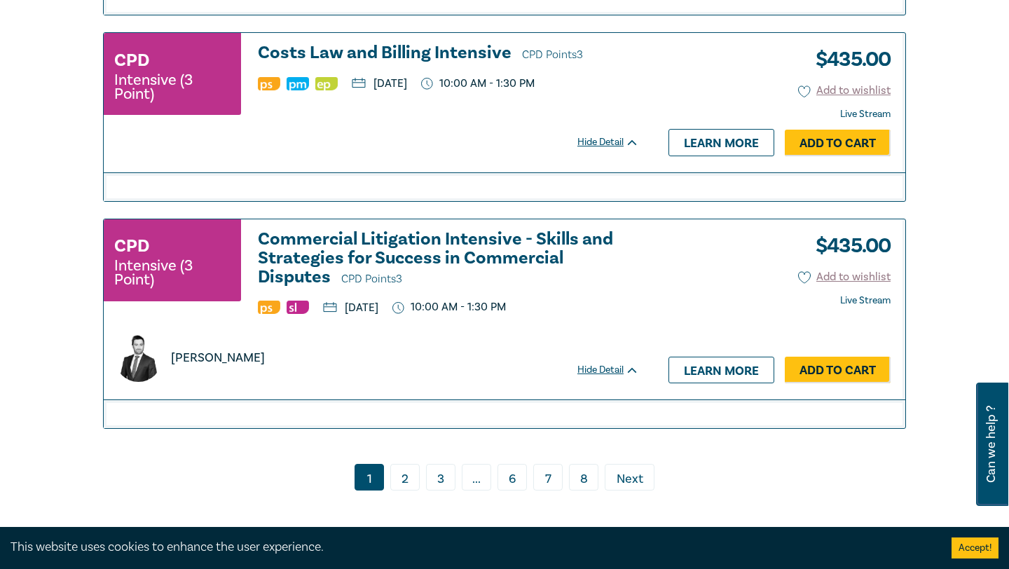
scroll to position [5483, 0]
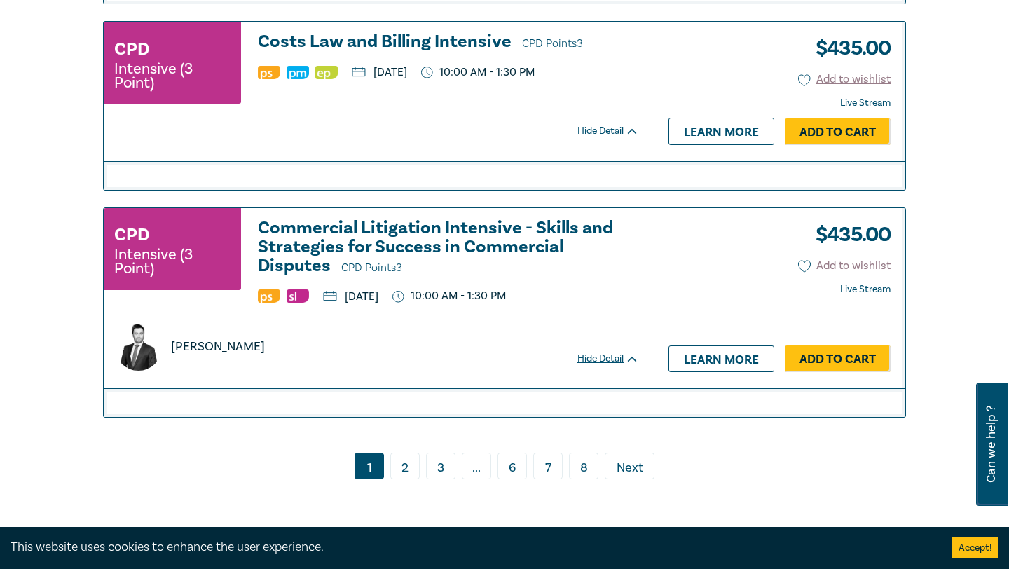
click at [411, 479] on link "2" at bounding box center [404, 466] width 29 height 27
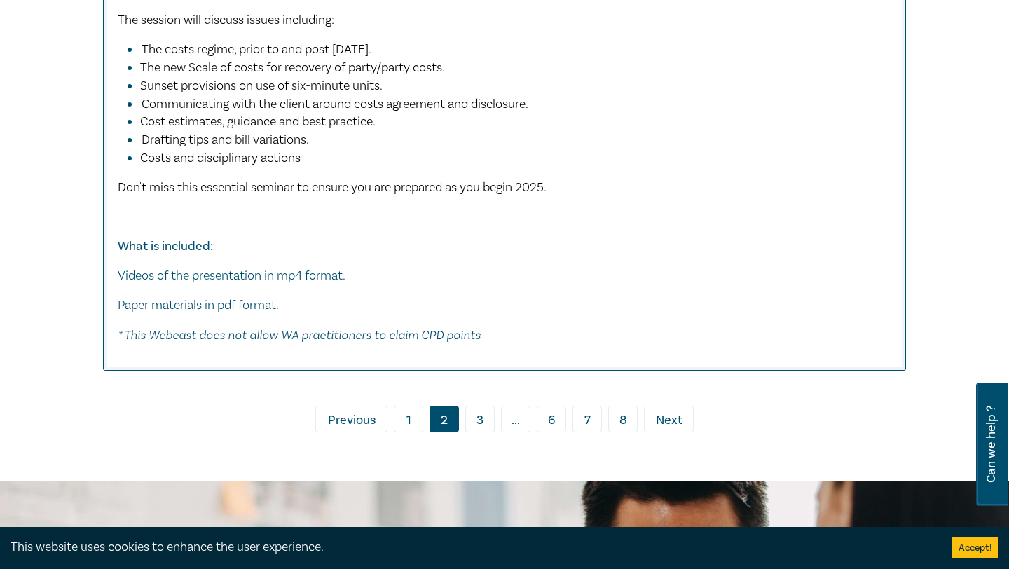
scroll to position [5779, 0]
click at [475, 405] on link "3" at bounding box center [479, 418] width 29 height 27
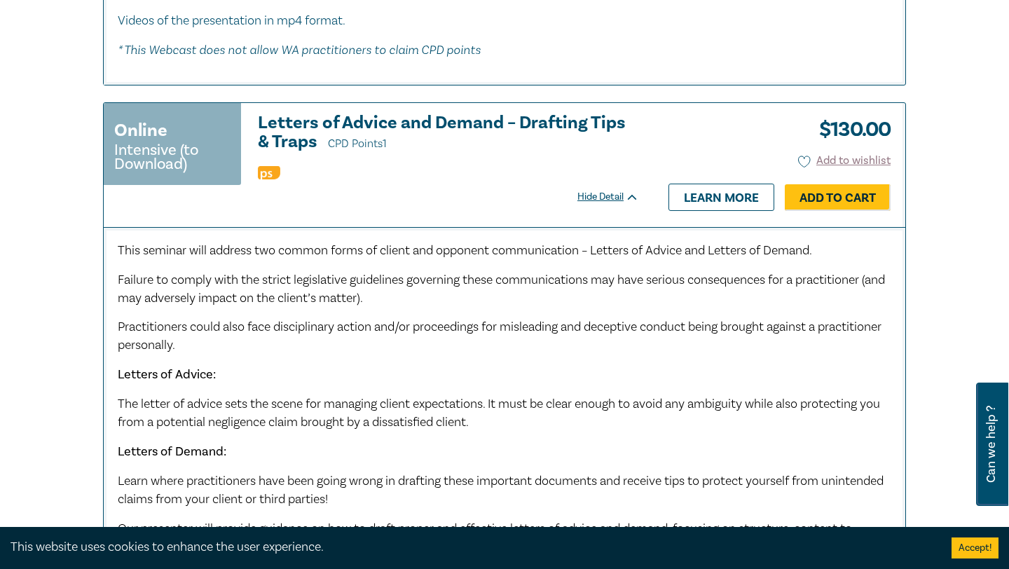
scroll to position [6136, 0]
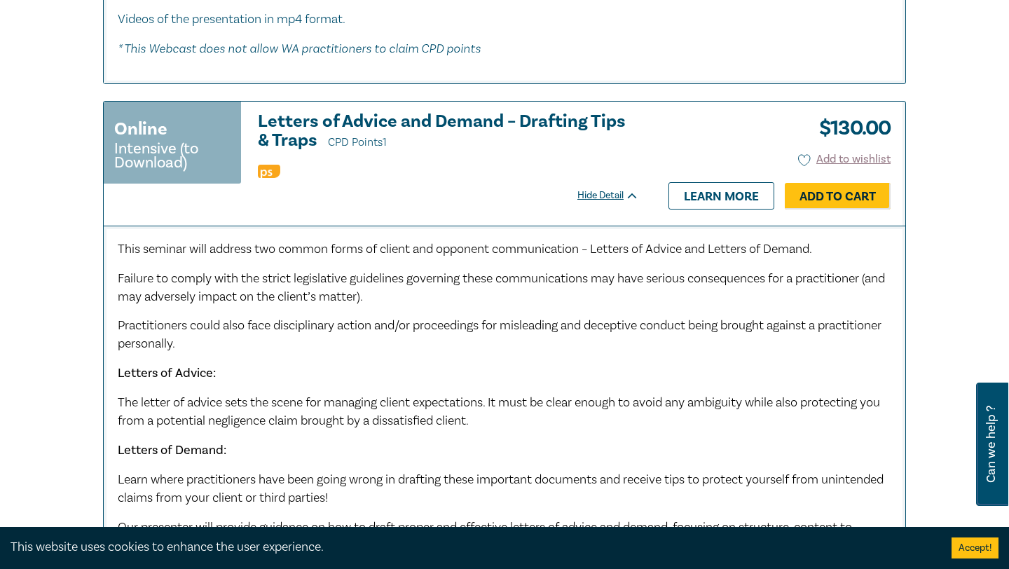
click at [357, 245] on span "This seminar will address two common forms of client and opponent communication…" at bounding box center [465, 249] width 694 height 16
drag, startPoint x: 357, startPoint y: 245, endPoint x: 589, endPoint y: 246, distance: 231.9
click at [589, 246] on span "This seminar will address two common forms of client and opponent communication…" at bounding box center [465, 249] width 694 height 16
click at [603, 246] on span "This seminar will address two common forms of client and opponent communication…" at bounding box center [465, 249] width 694 height 16
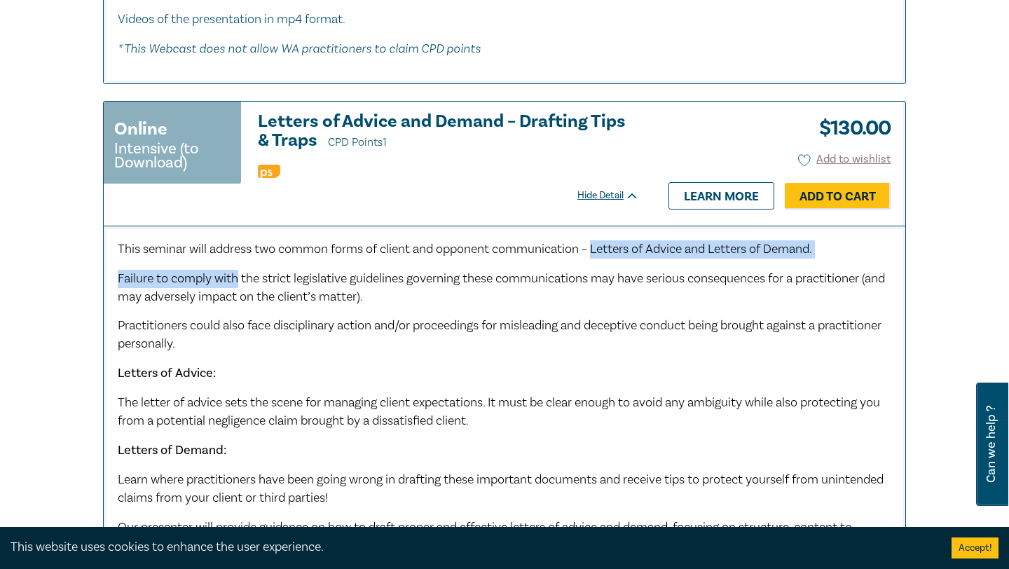
drag, startPoint x: 603, startPoint y: 246, endPoint x: 224, endPoint y: 269, distance: 379.8
click at [224, 269] on div "This seminar will address two common forms of client and opponent communication…" at bounding box center [505, 471] width 774 height 462
click at [224, 270] on span "Failure to comply with the strict legislative guidelines governing these commun…" at bounding box center [501, 287] width 767 height 34
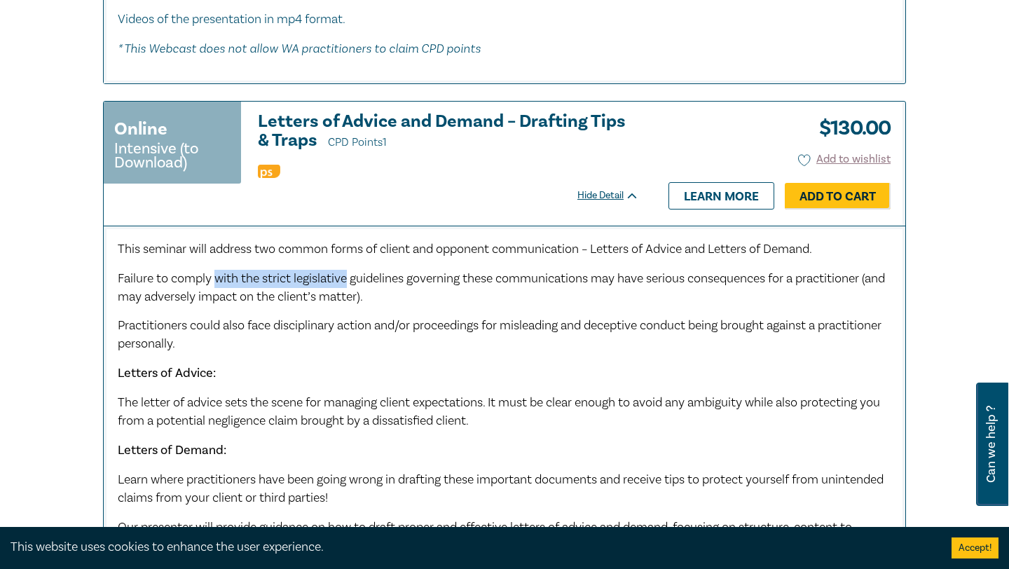
drag, startPoint x: 224, startPoint y: 269, endPoint x: 337, endPoint y: 268, distance: 112.8
click at [337, 270] on span "Failure to comply with the strict legislative guidelines governing these commun…" at bounding box center [501, 287] width 767 height 34
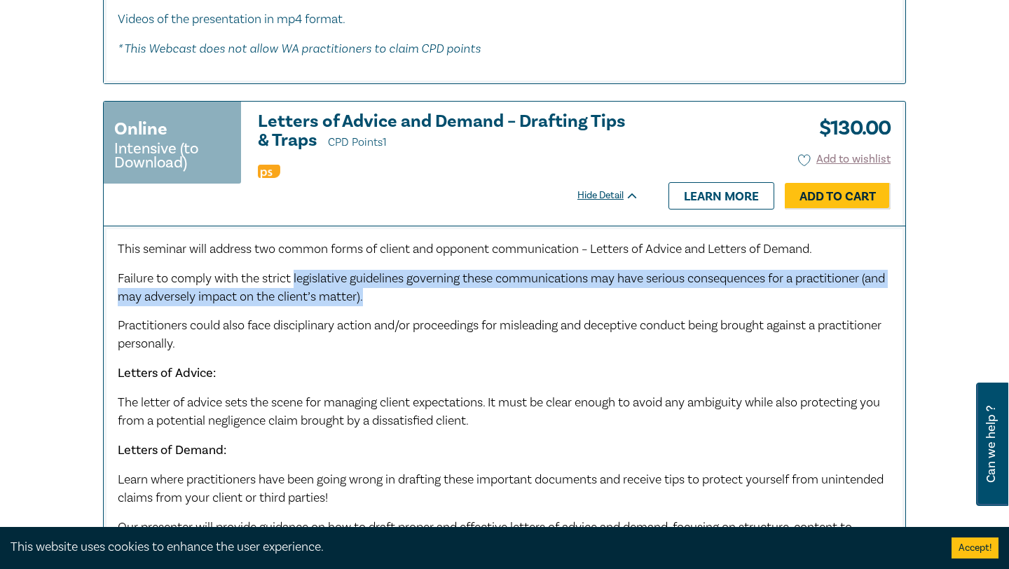
drag, startPoint x: 337, startPoint y: 268, endPoint x: 426, endPoint y: 285, distance: 90.7
click at [426, 285] on p "Failure to comply with the strict legislative guidelines governing these commun…" at bounding box center [505, 288] width 774 height 36
click at [426, 284] on p "Failure to comply with the strict legislative guidelines governing these commun…" at bounding box center [505, 288] width 774 height 36
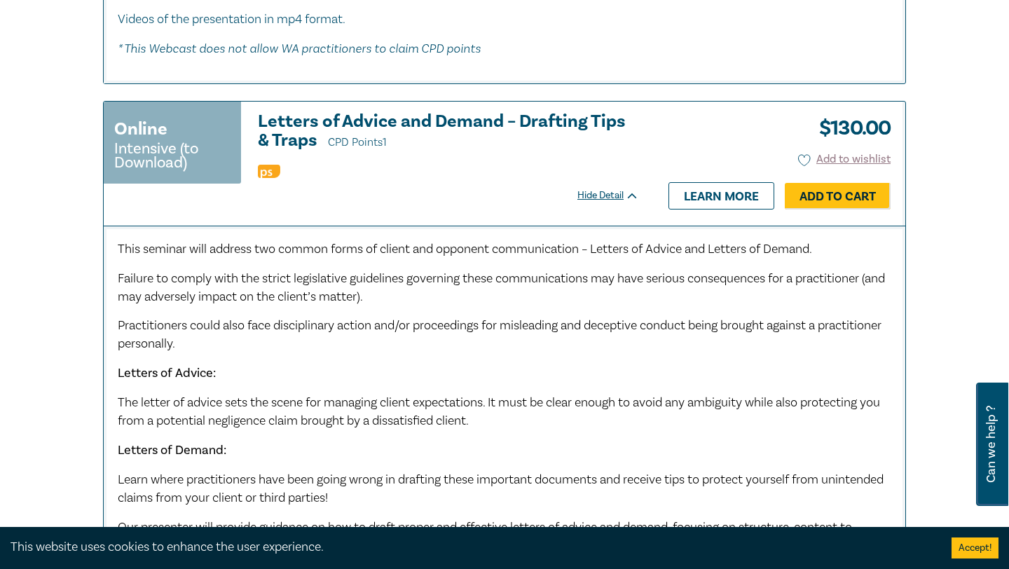
click at [128, 320] on span "Practitioners could also face disciplinary action and/or proceedings for mislea…" at bounding box center [500, 334] width 764 height 34
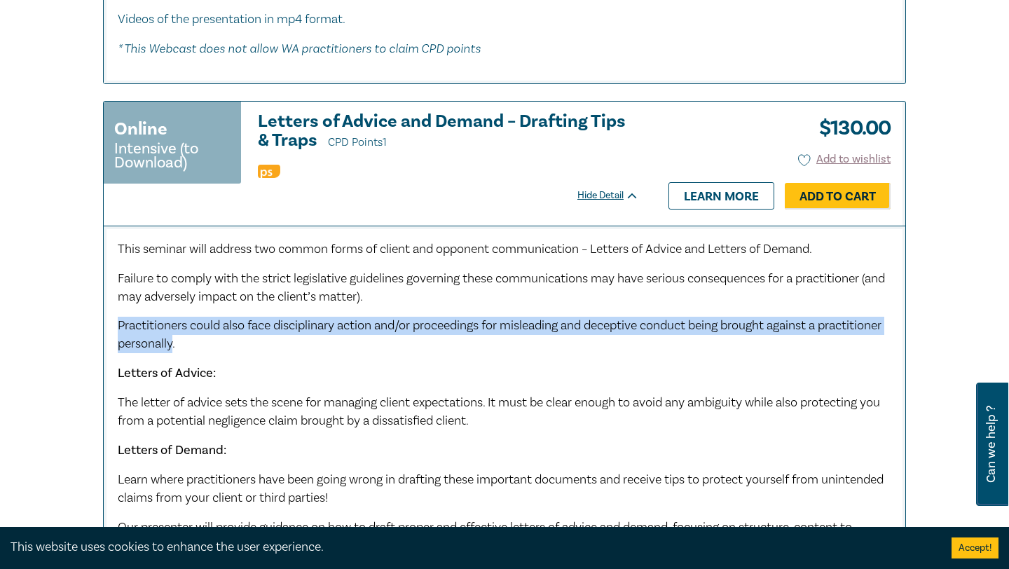
drag, startPoint x: 128, startPoint y: 320, endPoint x: 225, endPoint y: 339, distance: 98.5
click at [225, 339] on span "Practitioners could also face disciplinary action and/or proceedings for mislea…" at bounding box center [500, 334] width 764 height 34
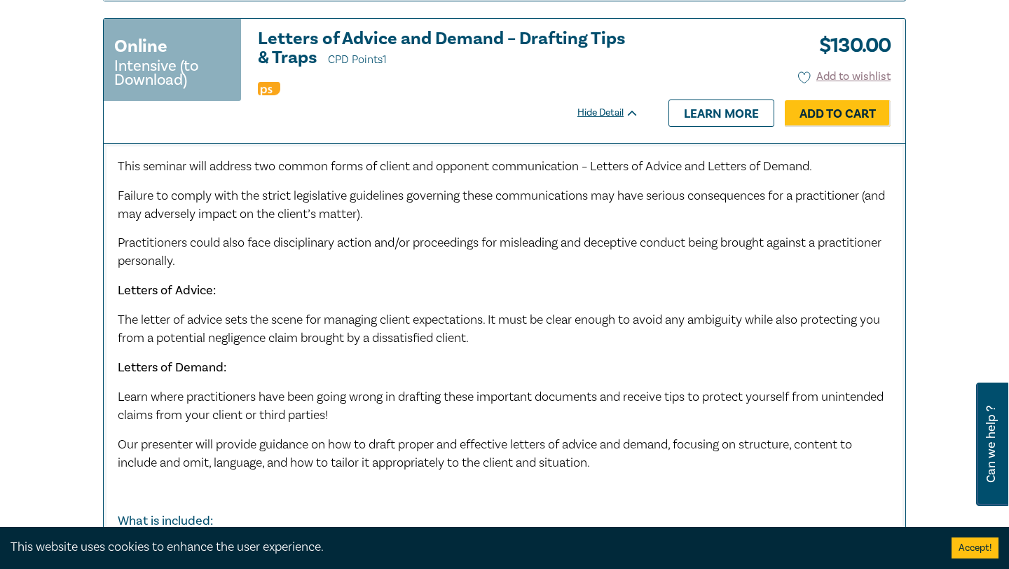
scroll to position [6220, 0]
click at [235, 317] on span "The letter of advice sets the scene for managing client expectations. It must b…" at bounding box center [499, 328] width 762 height 34
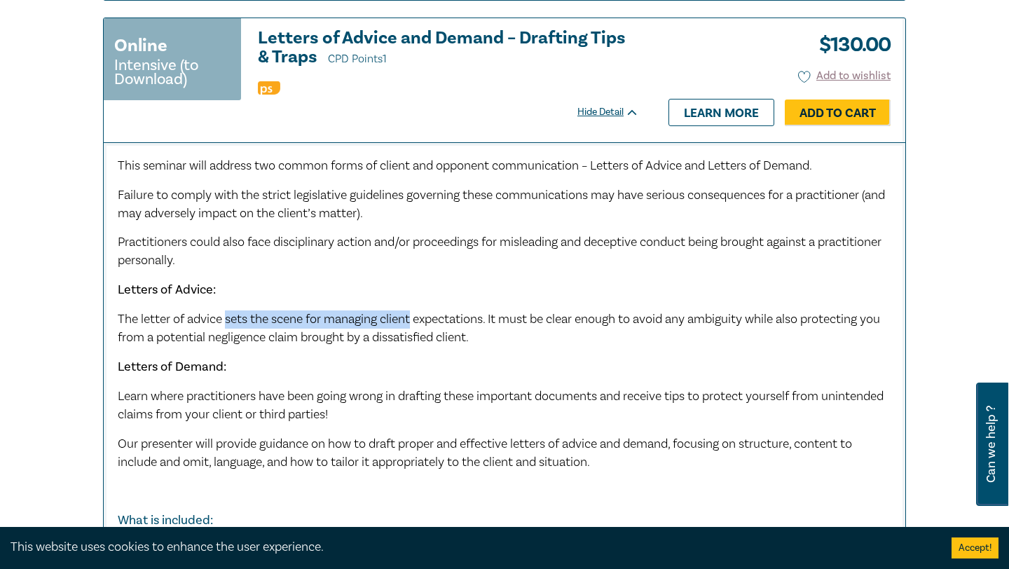
drag, startPoint x: 235, startPoint y: 317, endPoint x: 382, endPoint y: 317, distance: 146.5
click at [393, 317] on span "The letter of advice sets the scene for managing client expectations. It must b…" at bounding box center [499, 328] width 762 height 34
click at [382, 317] on span "The letter of advice sets the scene for managing client expectations. It must b…" at bounding box center [499, 328] width 762 height 34
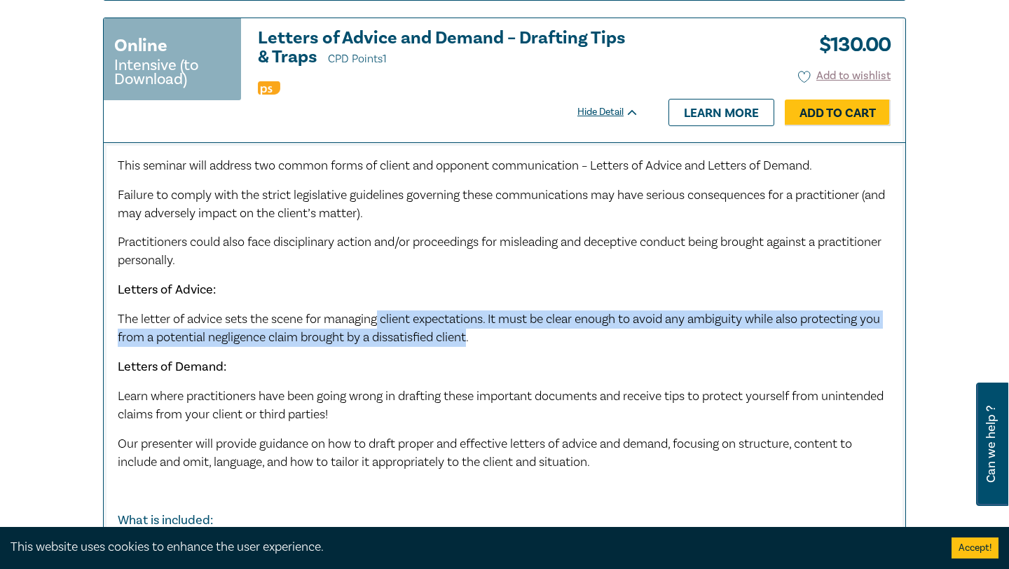
drag, startPoint x: 382, startPoint y: 317, endPoint x: 488, endPoint y: 329, distance: 107.2
click at [488, 329] on span "The letter of advice sets the scene for managing client expectations. It must b…" at bounding box center [499, 328] width 762 height 34
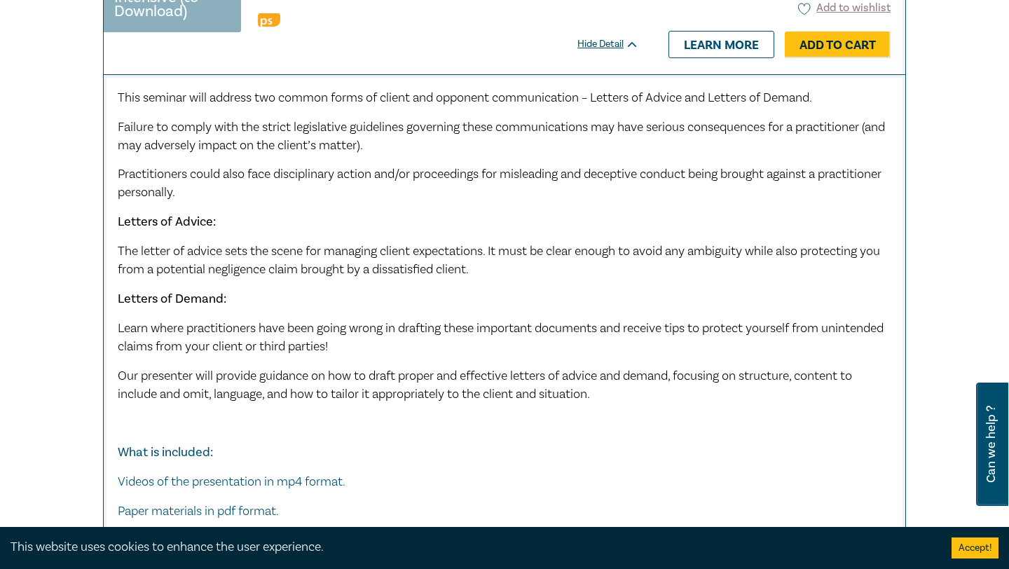
scroll to position [6293, 0]
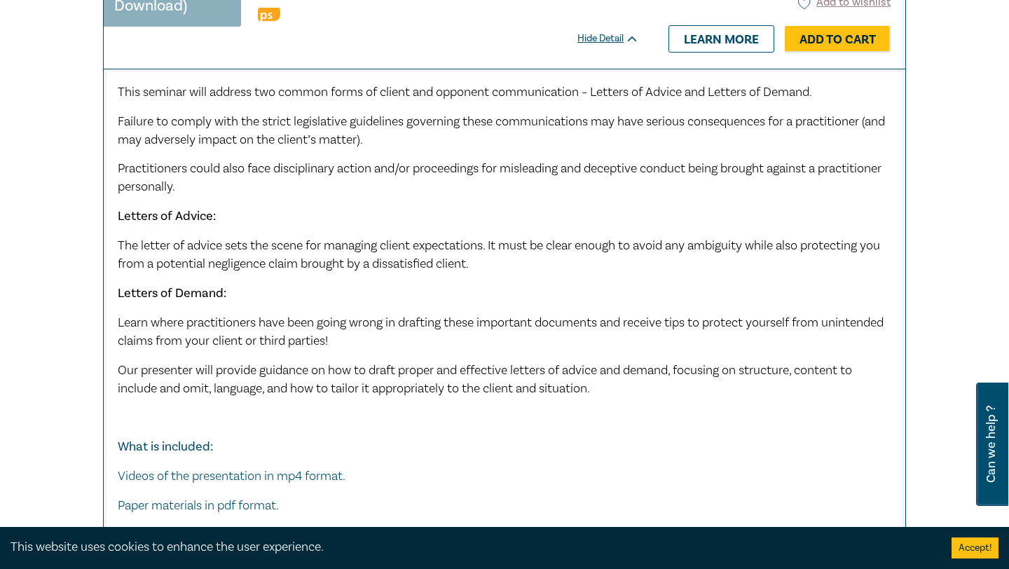
click at [142, 315] on span "Learn where practitioners have been going wrong in drafting these important doc…" at bounding box center [501, 332] width 766 height 34
drag, startPoint x: 142, startPoint y: 315, endPoint x: 238, endPoint y: 313, distance: 96.0
click at [238, 315] on span "Learn where practitioners have been going wrong in drafting these important doc…" at bounding box center [501, 332] width 766 height 34
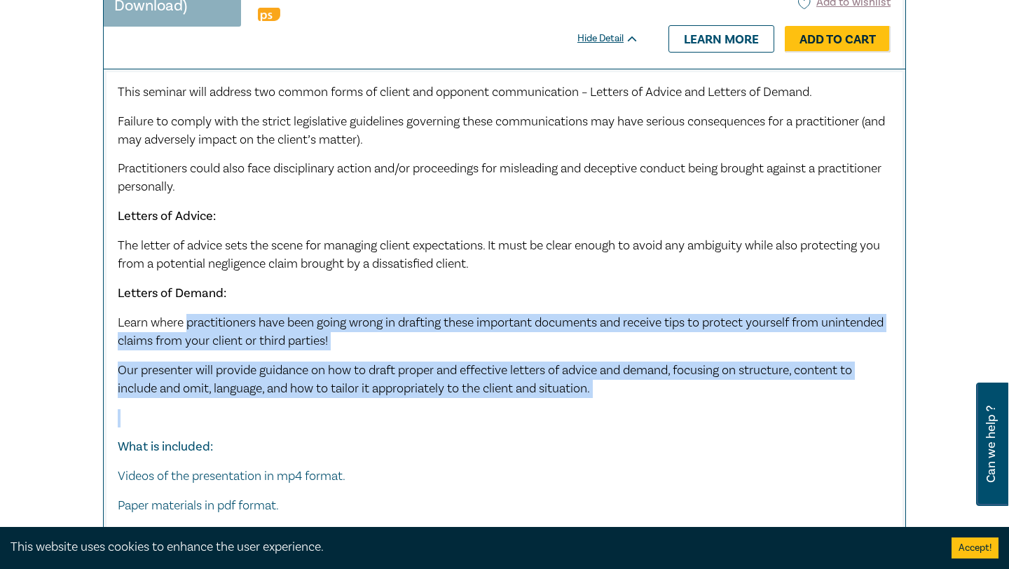
drag, startPoint x: 238, startPoint y: 313, endPoint x: 404, endPoint y: 409, distance: 190.9
click at [404, 409] on div "This seminar will address two common forms of client and opponent communication…" at bounding box center [505, 314] width 774 height 462
click at [404, 409] on p at bounding box center [505, 418] width 774 height 18
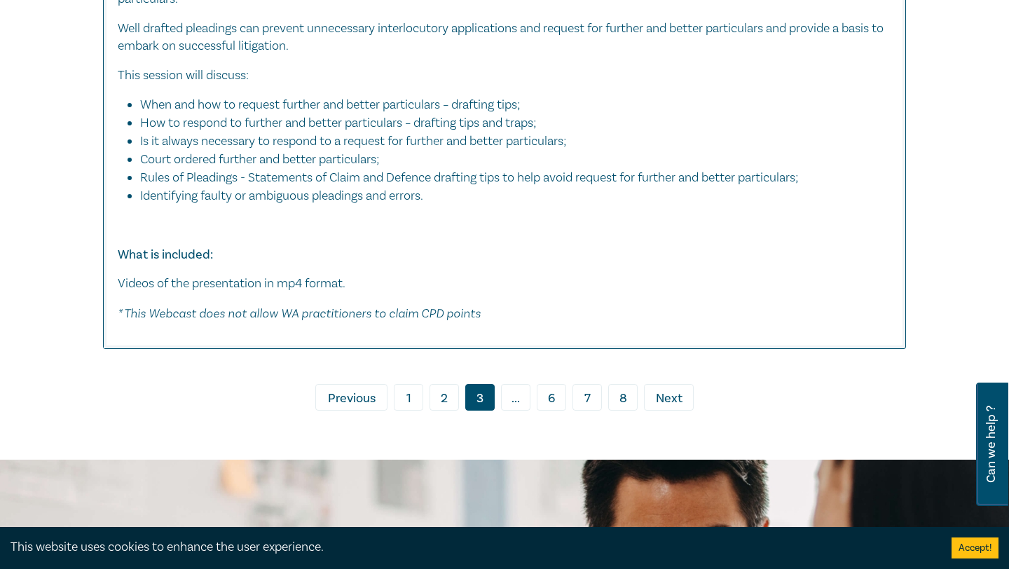
scroll to position [8193, 0]
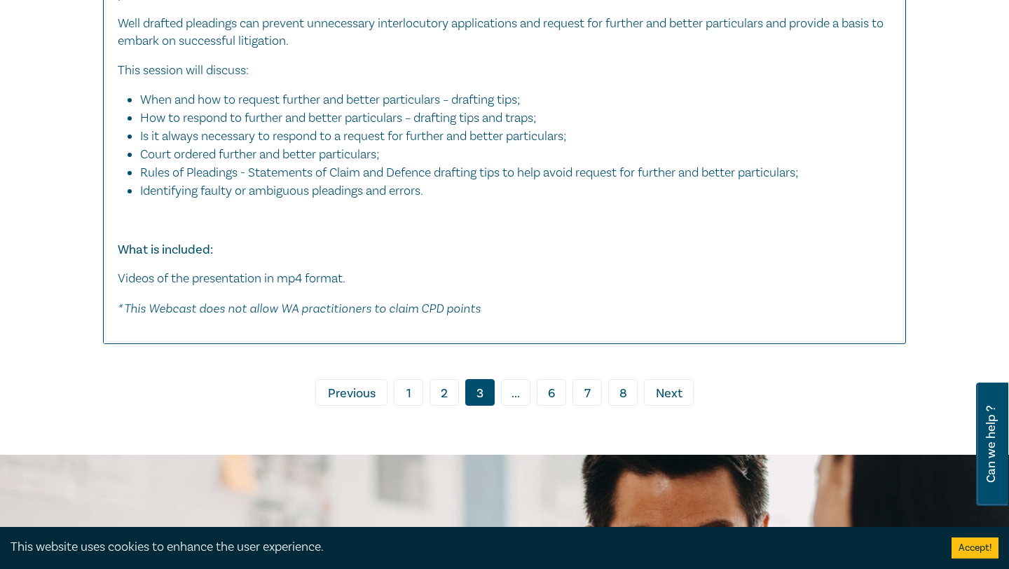
click at [521, 381] on span "..." at bounding box center [515, 392] width 29 height 27
click at [518, 392] on span "..." at bounding box center [515, 392] width 29 height 27
click at [514, 390] on span "..." at bounding box center [515, 392] width 29 height 27
click at [671, 379] on link "› Next" at bounding box center [669, 392] width 50 height 27
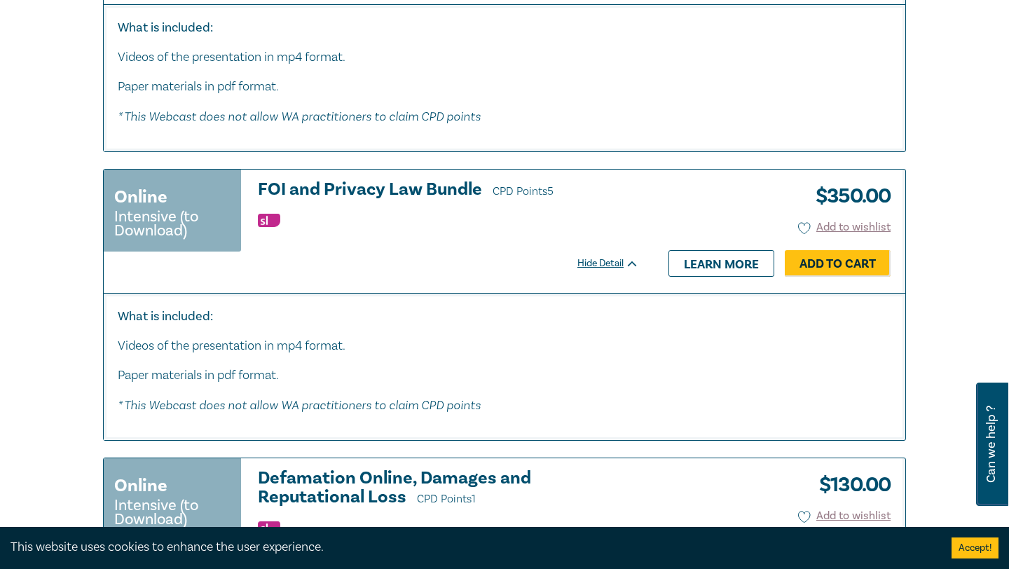
scroll to position [7198, 0]
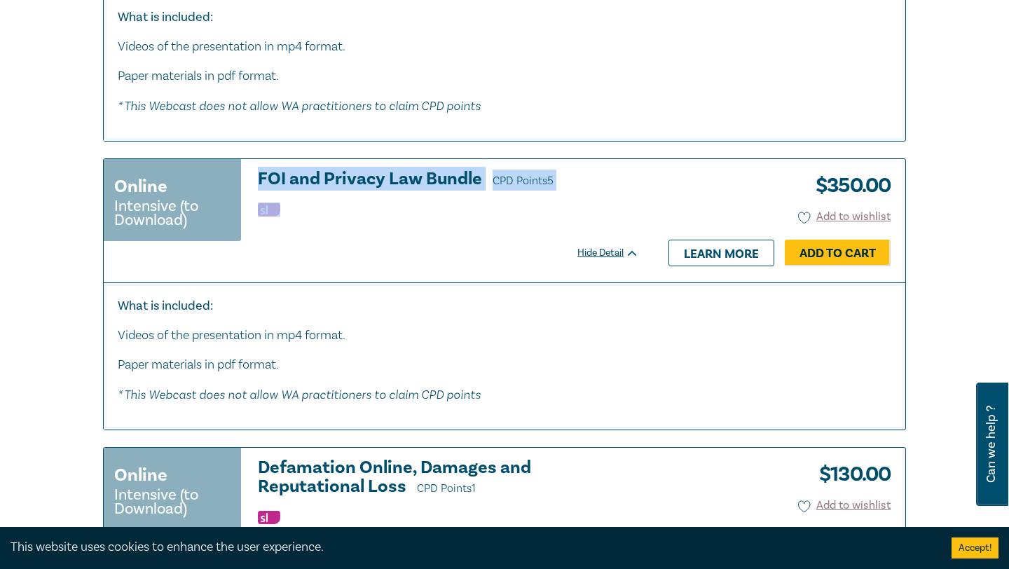
drag, startPoint x: 262, startPoint y: 167, endPoint x: 484, endPoint y: 235, distance: 231.6
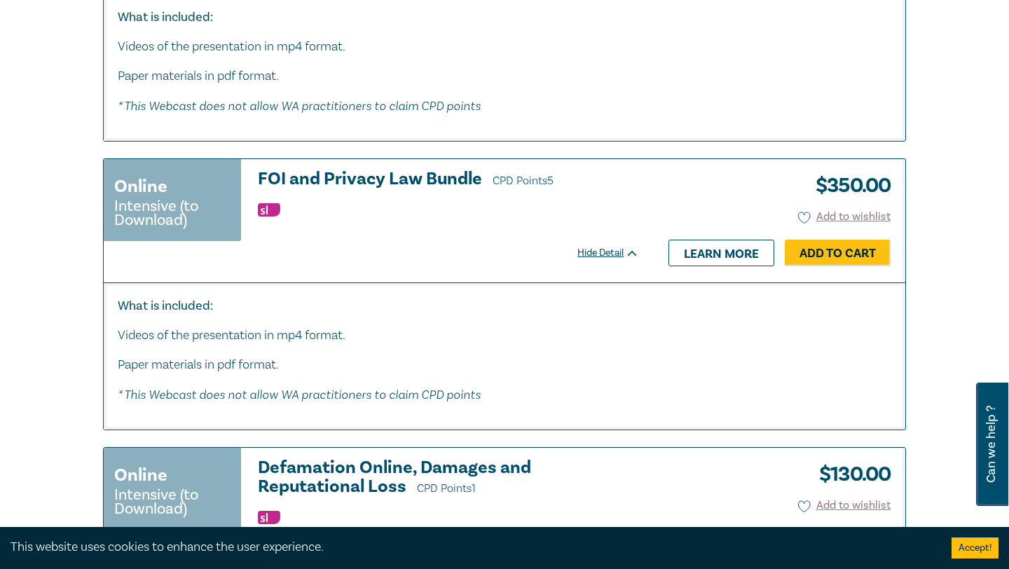
click at [484, 238] on div "Online Intensive (to Download) FOI and Privacy Law Bundle CPD Points 5 $ 350.00…" at bounding box center [371, 207] width 535 height 74
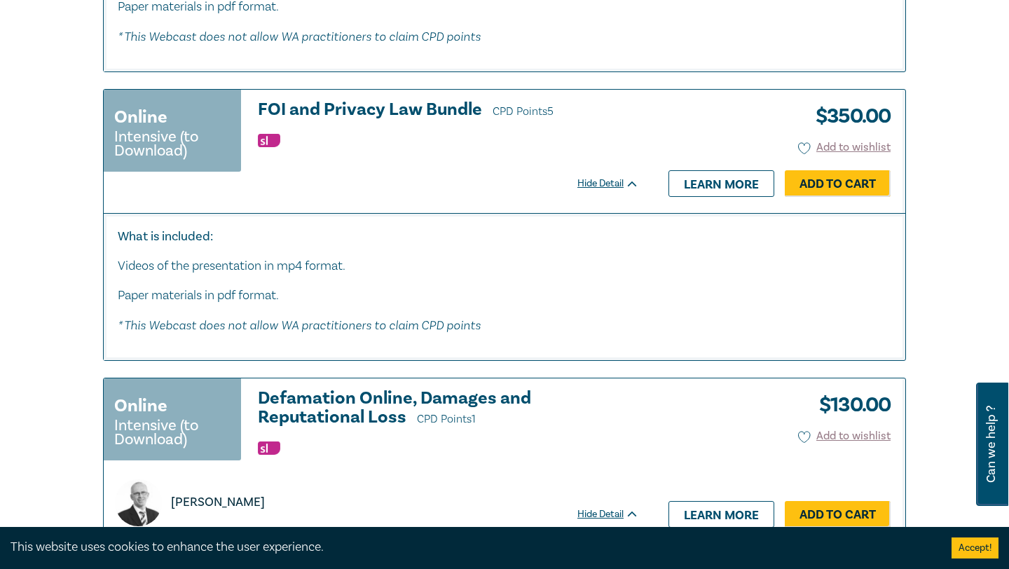
scroll to position [7265, 0]
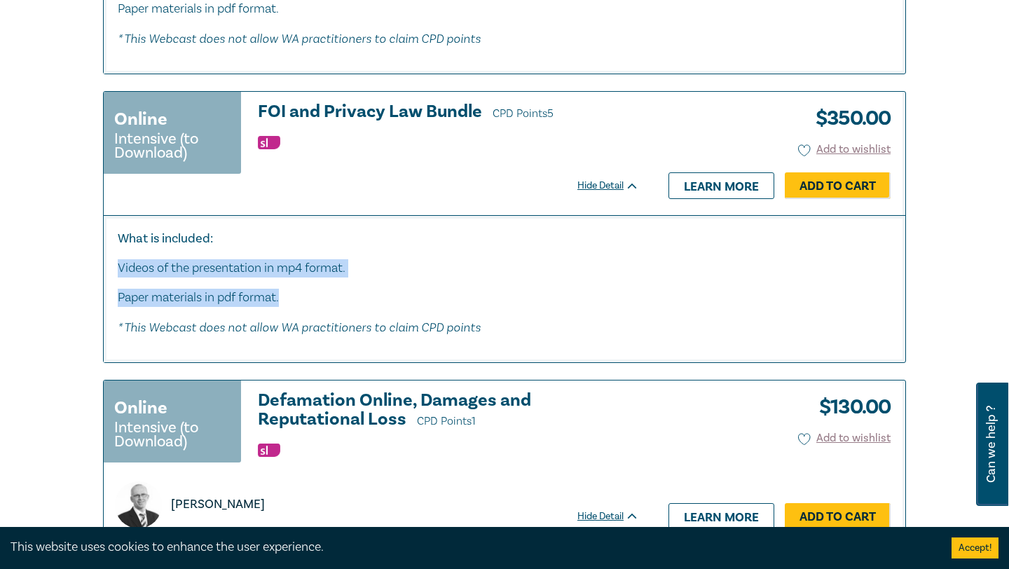
drag, startPoint x: 120, startPoint y: 280, endPoint x: 292, endPoint y: 309, distance: 174.1
click at [292, 310] on div "What is included: Videos of the presentation in mp4 format. Paper materials in …" at bounding box center [505, 283] width 774 height 107
click at [256, 307] on p "Paper materials in pdf format." at bounding box center [505, 298] width 774 height 18
